Goal: Information Seeking & Learning: Stay updated

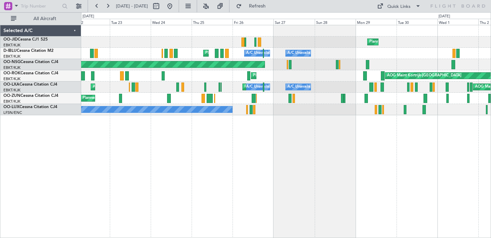
click at [418, 171] on div "Planned Maint Kortrijk-[GEOGRAPHIC_DATA] A/C Unavailable [GEOGRAPHIC_DATA]-[GEO…" at bounding box center [286, 131] width 410 height 213
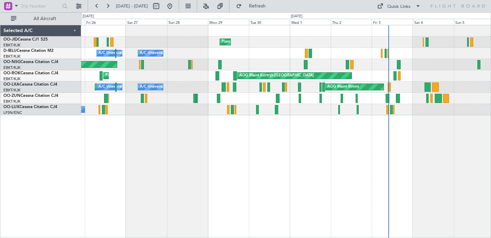
click at [190, 140] on div "Planned Maint Kortrijk-[GEOGRAPHIC_DATA] A/C Unavailable [GEOGRAPHIC_DATA] ([GE…" at bounding box center [286, 131] width 410 height 213
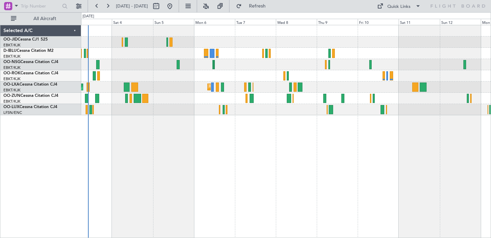
click at [175, 141] on div "AOG Maint Kortrijk-Wevelgem AOG Maint Rimini Planned Maint Kortrijk-Wevelgem" at bounding box center [286, 131] width 410 height 213
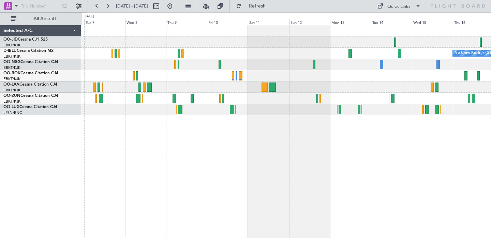
click at [223, 176] on div "No Crew Kortrijk-Wevelgem Planned Maint Kortrijk-Wevelgem" at bounding box center [286, 131] width 410 height 213
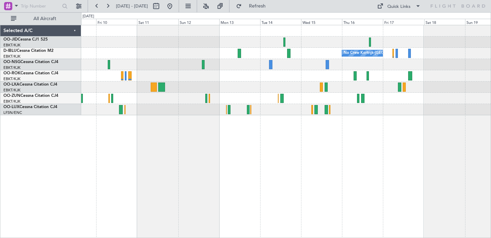
click at [243, 144] on div "No Crew Kortrijk-Wevelgem" at bounding box center [286, 131] width 410 height 213
